Goal: Information Seeking & Learning: Learn about a topic

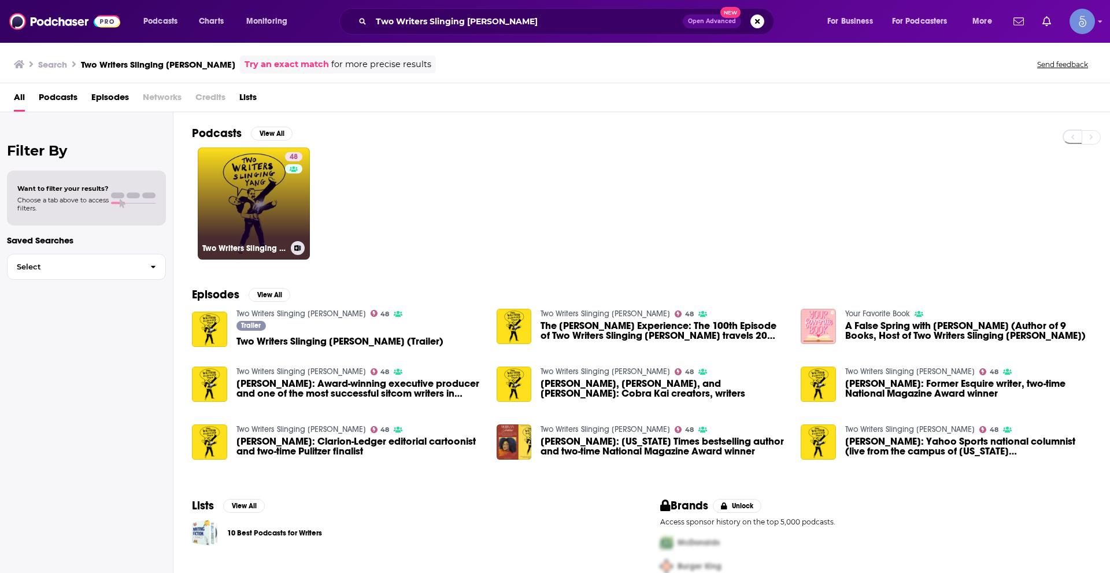
click at [245, 220] on link "48 Two Writers Slinging [PERSON_NAME]" at bounding box center [254, 203] width 112 height 112
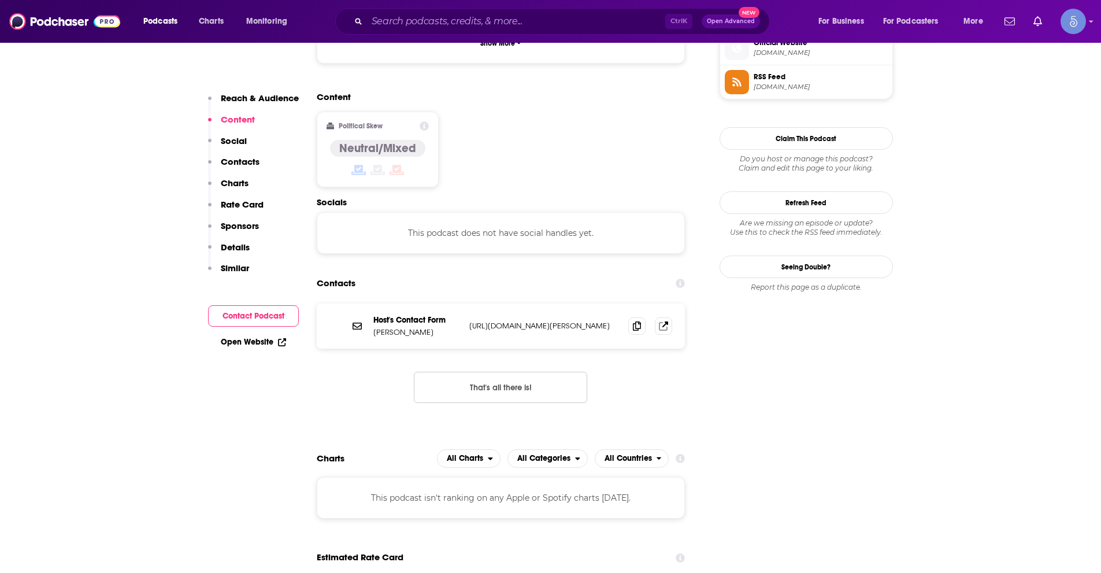
scroll to position [867, 0]
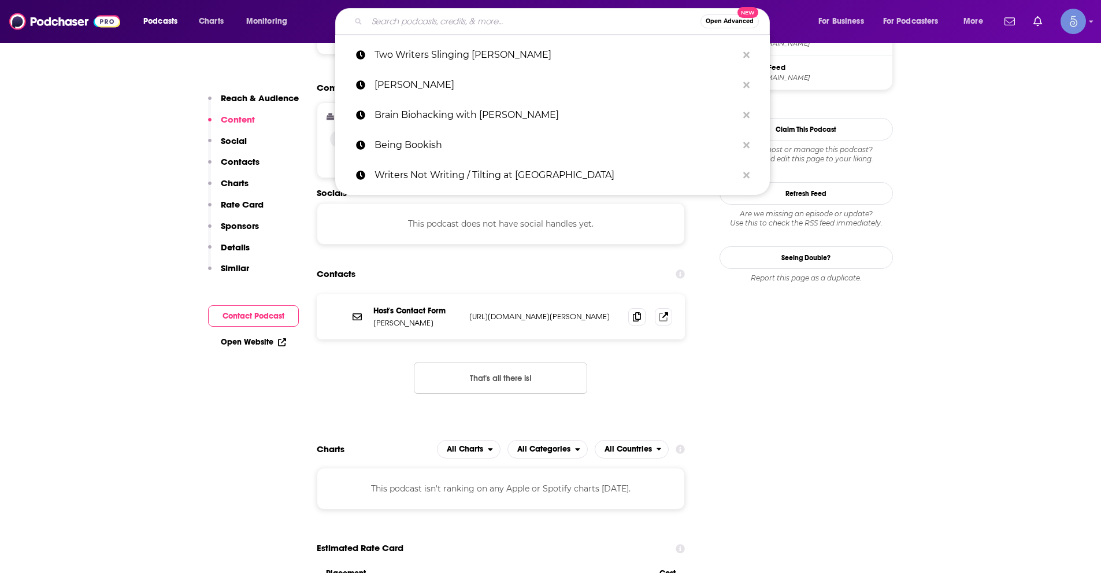
click at [449, 19] on input "Search podcasts, credits, & more..." at bounding box center [534, 21] width 334 height 19
paste input "Writers Circle"
type input "Writers Circle"
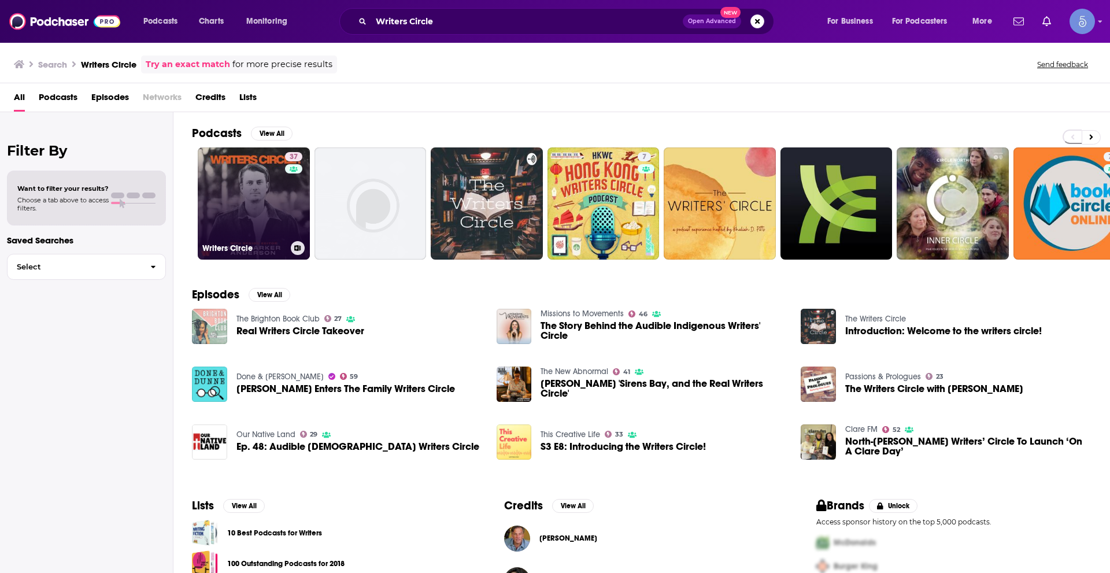
click at [214, 195] on link "[STREET_ADDRESS]" at bounding box center [254, 203] width 112 height 112
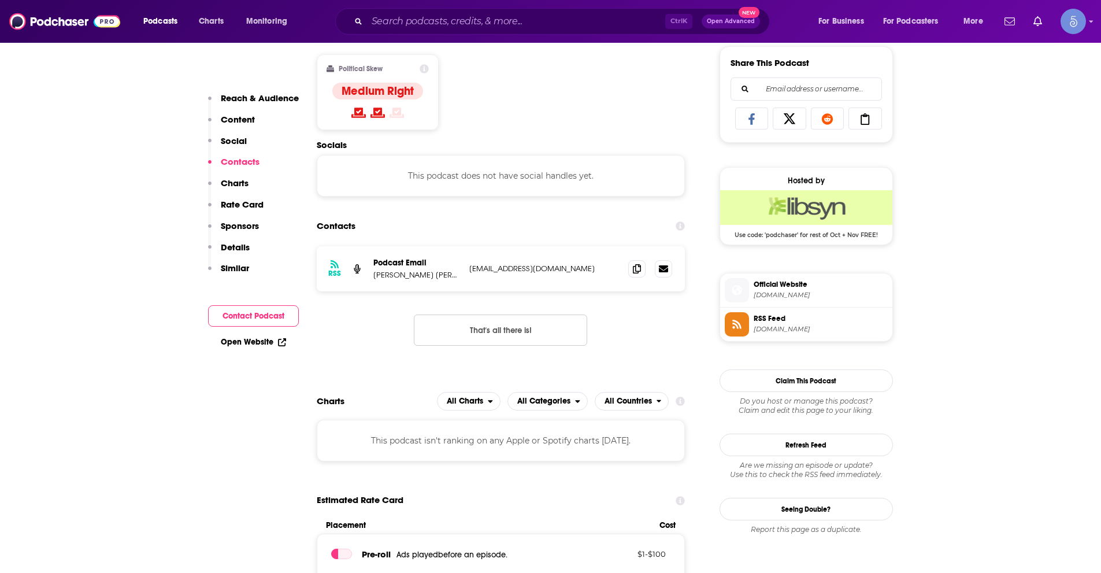
scroll to position [867, 0]
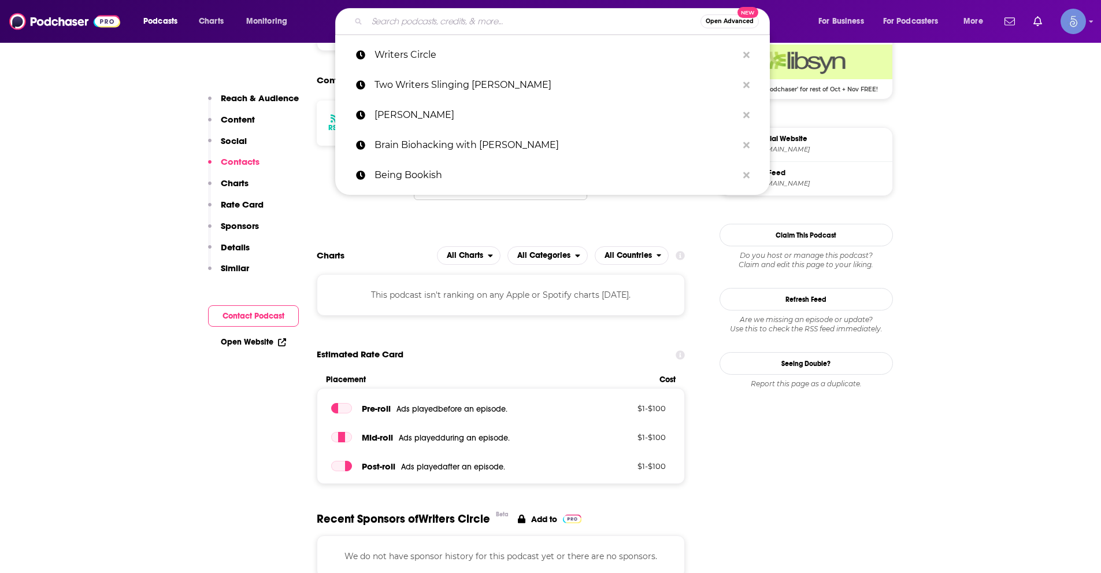
click at [394, 13] on input "Search podcasts, credits, & more..." at bounding box center [534, 21] width 334 height 19
paste input "Everyday Black Men"
type input "Everyday Black Men"
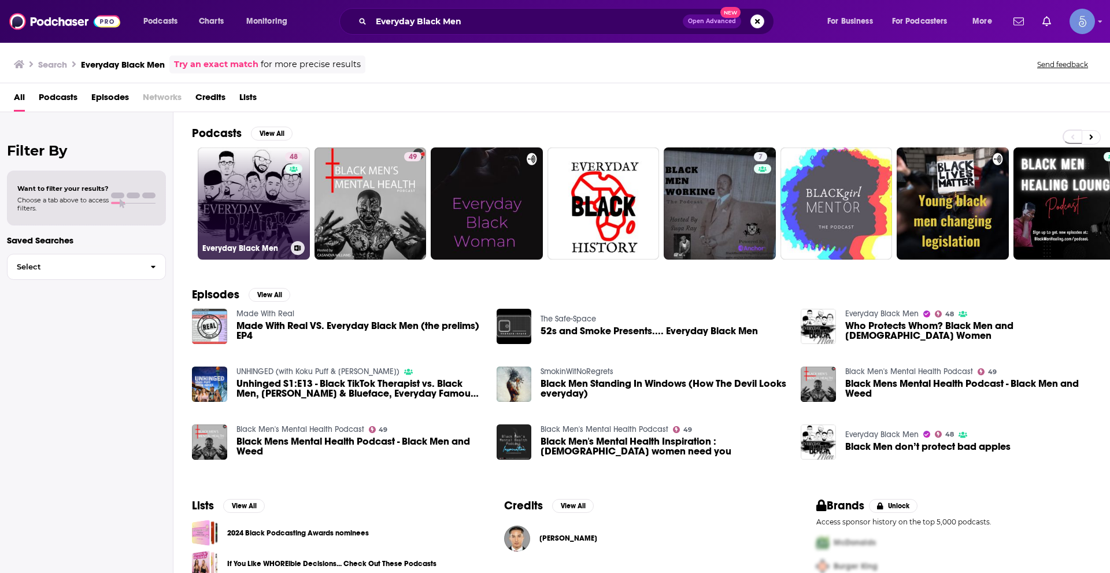
click at [248, 199] on link "48 Everyday Black Men" at bounding box center [254, 203] width 112 height 112
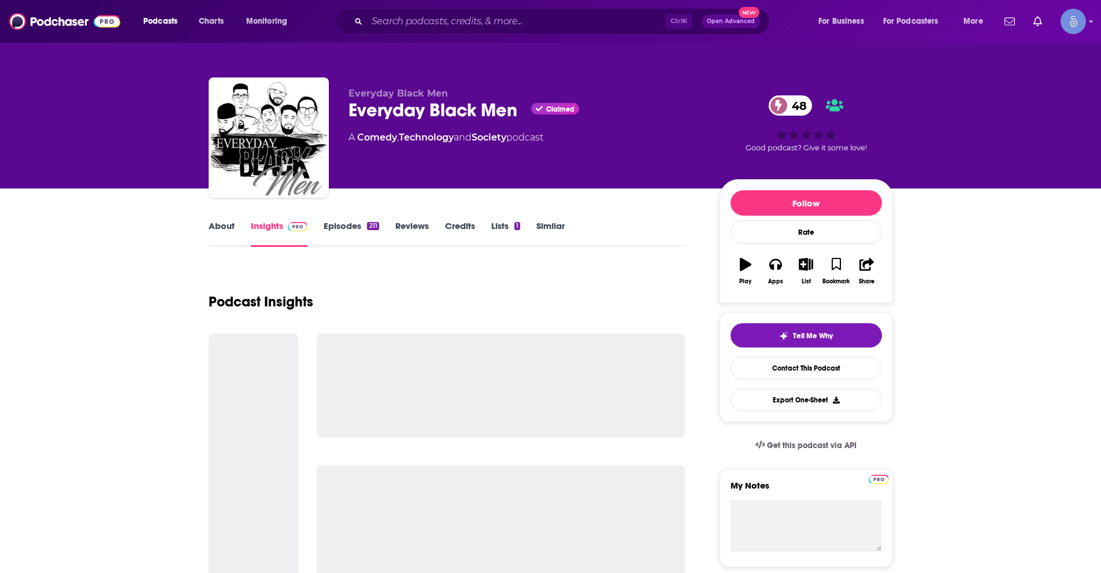
click at [219, 228] on link "About" at bounding box center [222, 233] width 26 height 27
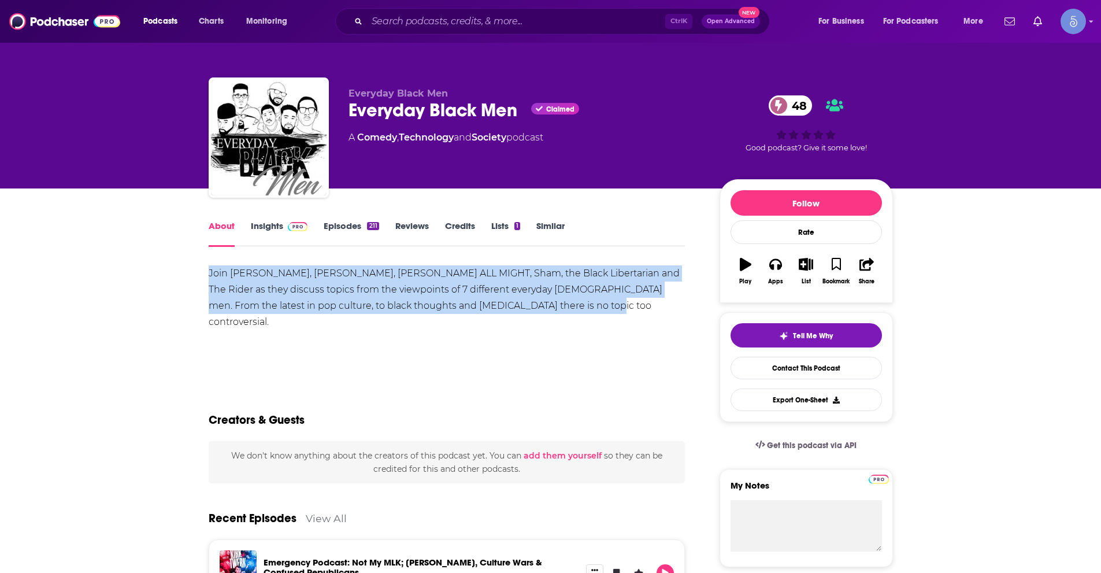
drag, startPoint x: 224, startPoint y: 272, endPoint x: 531, endPoint y: 299, distance: 308.8
click at [531, 299] on div "Join [PERSON_NAME], [PERSON_NAME], [PERSON_NAME] ALL MIGHT, Sham, the Black Lib…" at bounding box center [447, 313] width 477 height 97
copy div "Join [PERSON_NAME], [PERSON_NAME], [PERSON_NAME] ALL MIGHT, Sham, the Black Lib…"
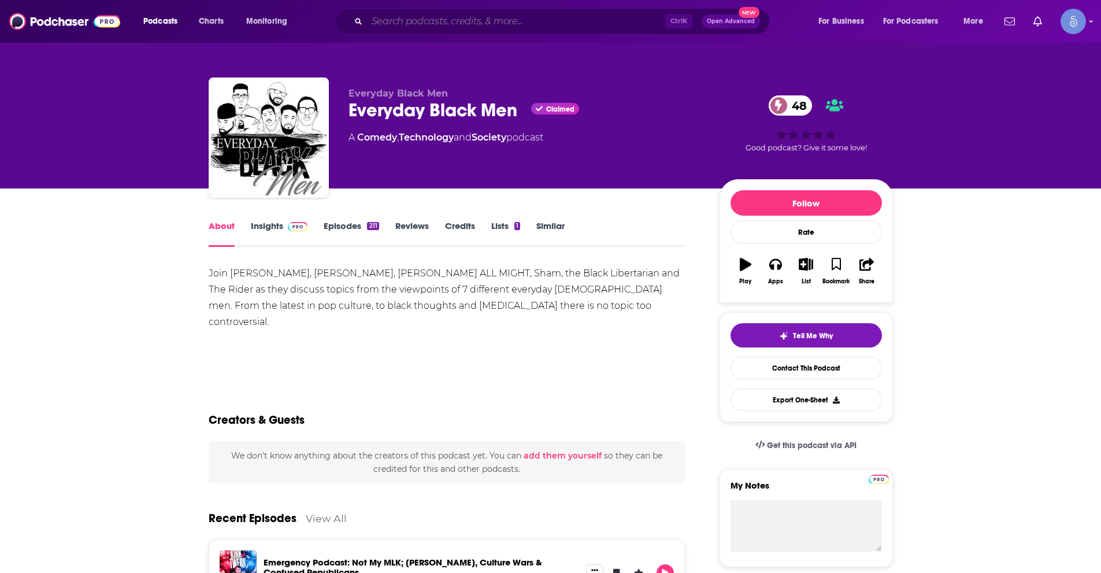
click at [476, 13] on input "Search podcasts, credits, & more..." at bounding box center [516, 21] width 298 height 19
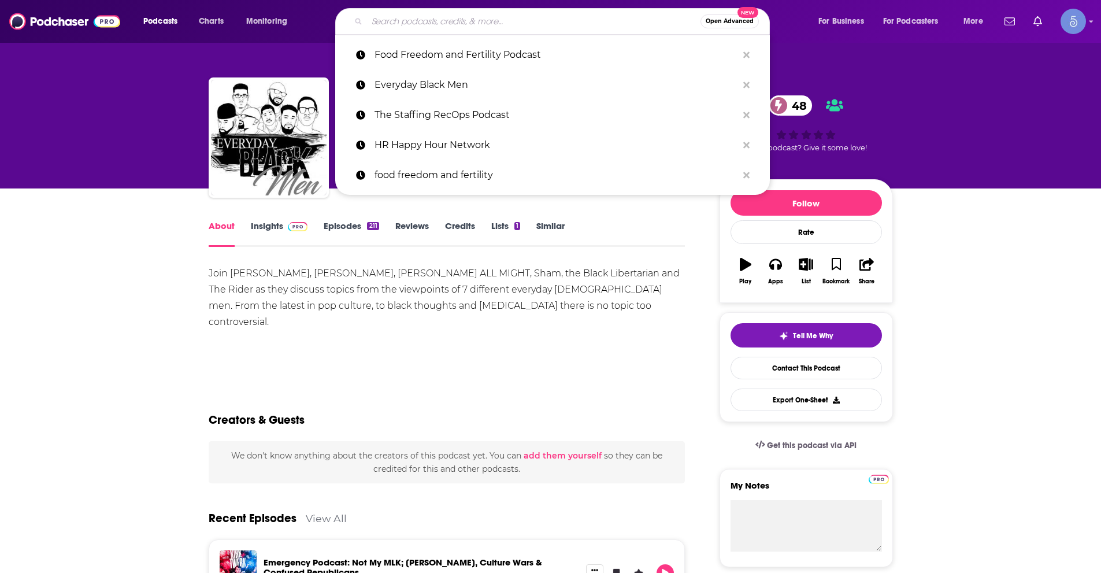
paste input "Writers Not Writing / Tilting at [GEOGRAPHIC_DATA]"
type input "Writers Not Writing / Tilting at [GEOGRAPHIC_DATA]"
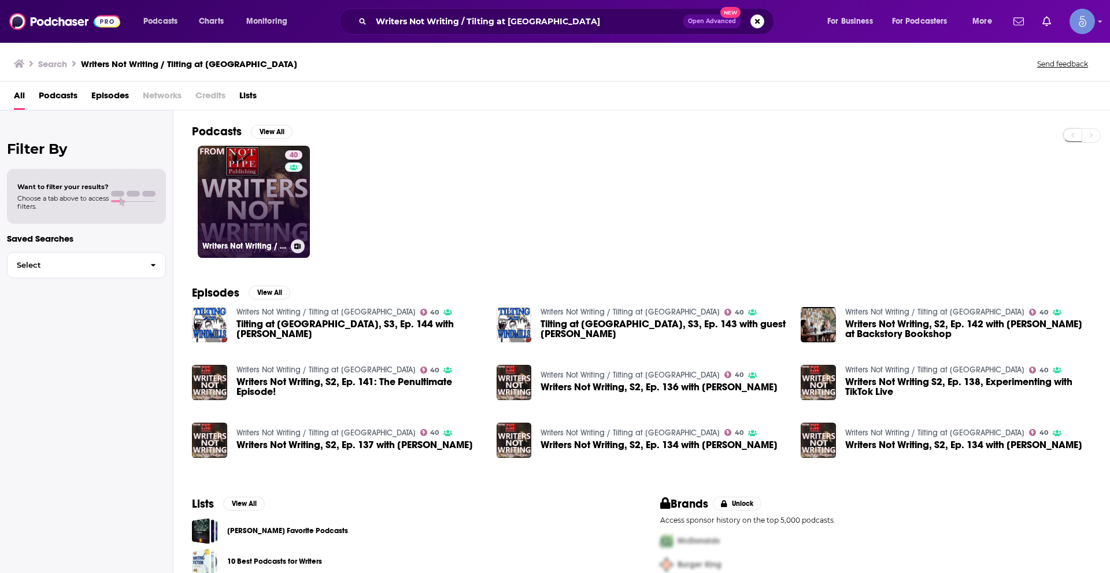
click at [249, 207] on link "40 Writers Not Writing / Tilting at [GEOGRAPHIC_DATA]" at bounding box center [254, 202] width 112 height 112
